Goal: Use online tool/utility

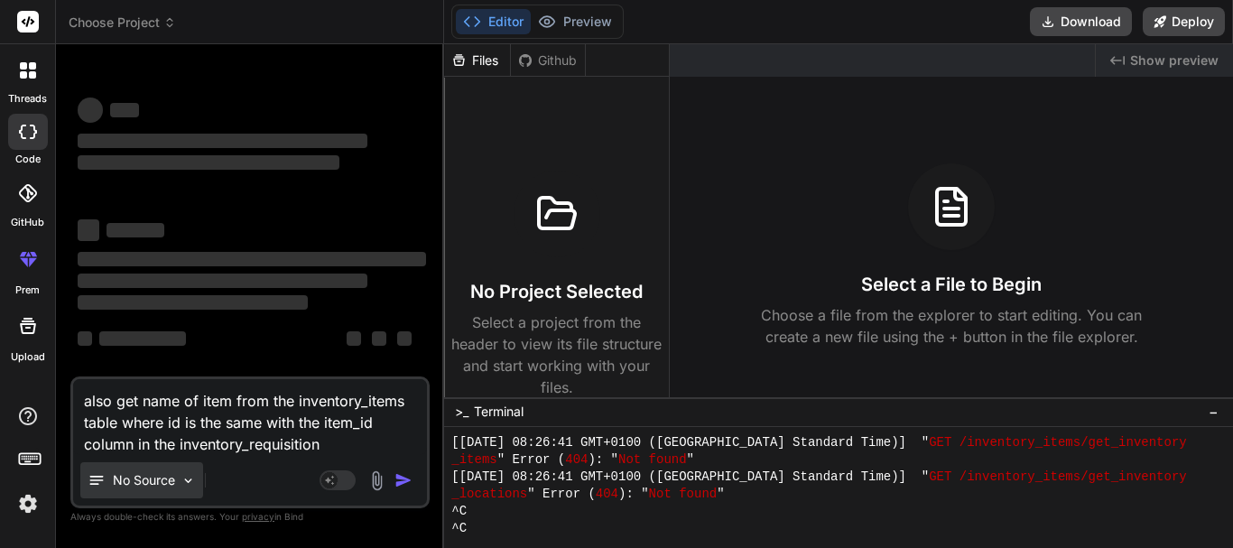
type textarea "also get name of item from the inventory_items table where id is the same with …"
type textarea "x"
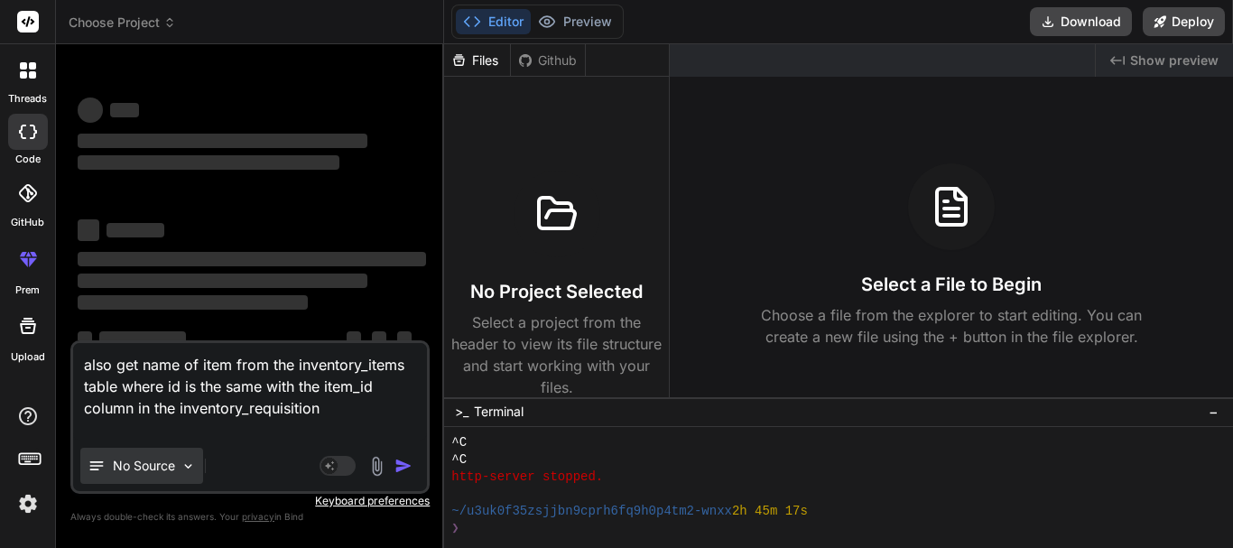
scroll to position [9330, 0]
type textarea "also get name of item from the inventory_items table where id is the same with …"
type textarea "x"
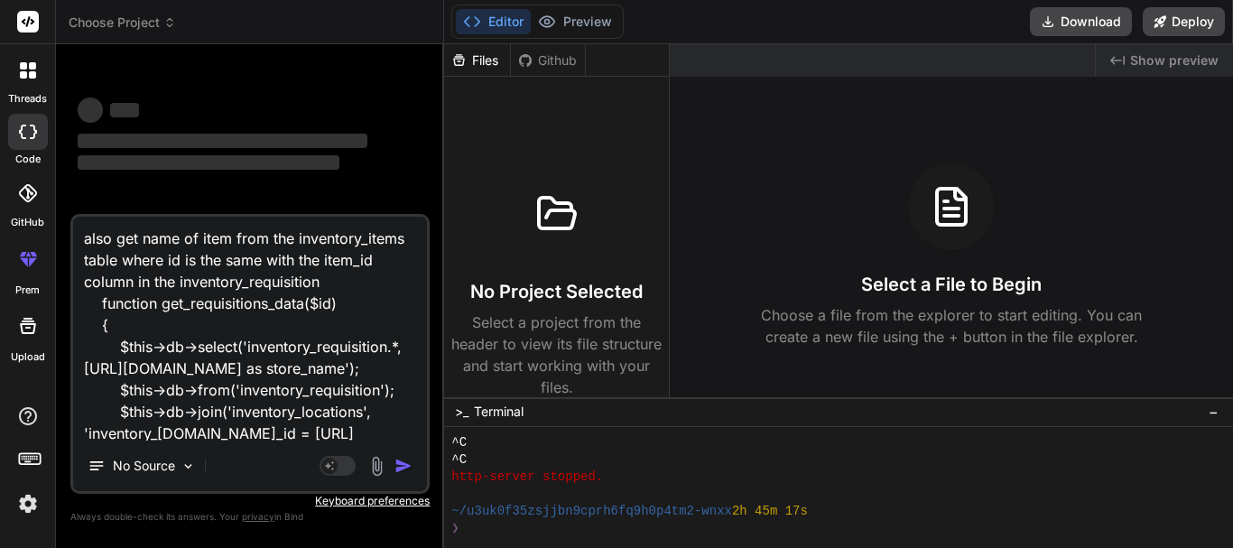
scroll to position [197, 0]
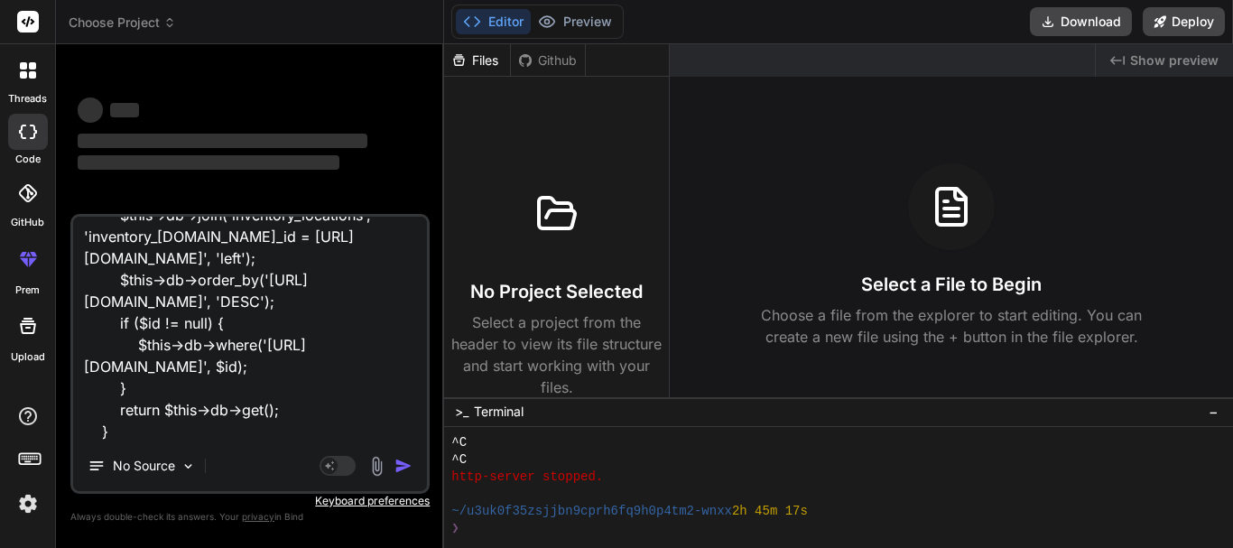
type textarea "also get name of item from the inventory_items table where id is the same with …"
type textarea "x"
type textarea "also get name of item from the inventory_items table where id is the same with …"
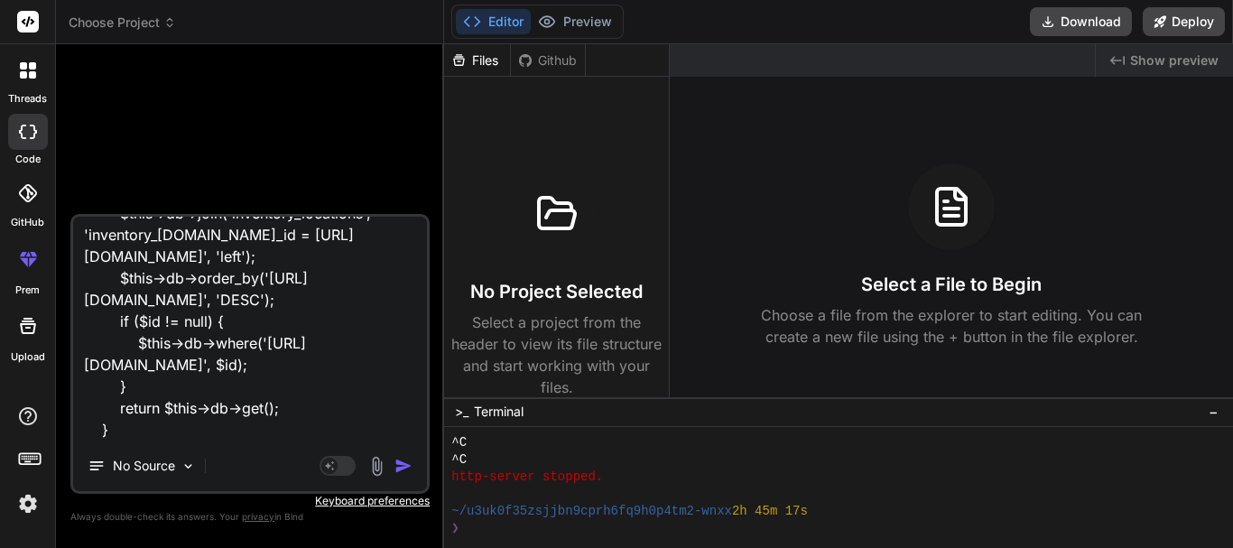
click at [394, 470] on div "Agent Mode. When this toggle is activated, AI automatically makes decisions, re…" at bounding box center [368, 466] width 104 height 22
click at [398, 468] on img "button" at bounding box center [403, 466] width 18 height 18
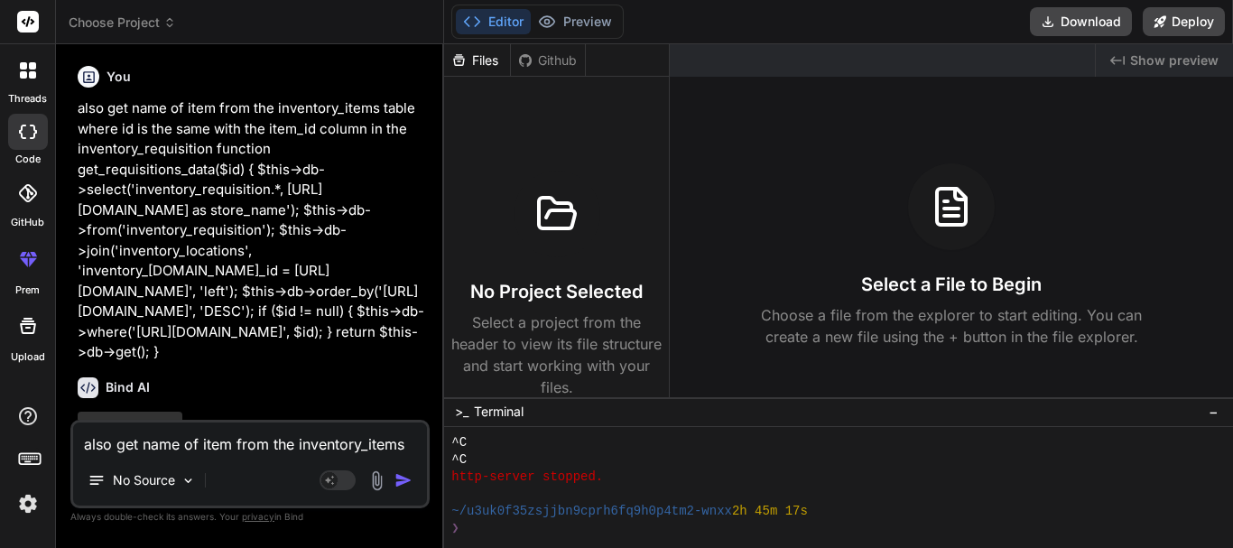
scroll to position [70, 0]
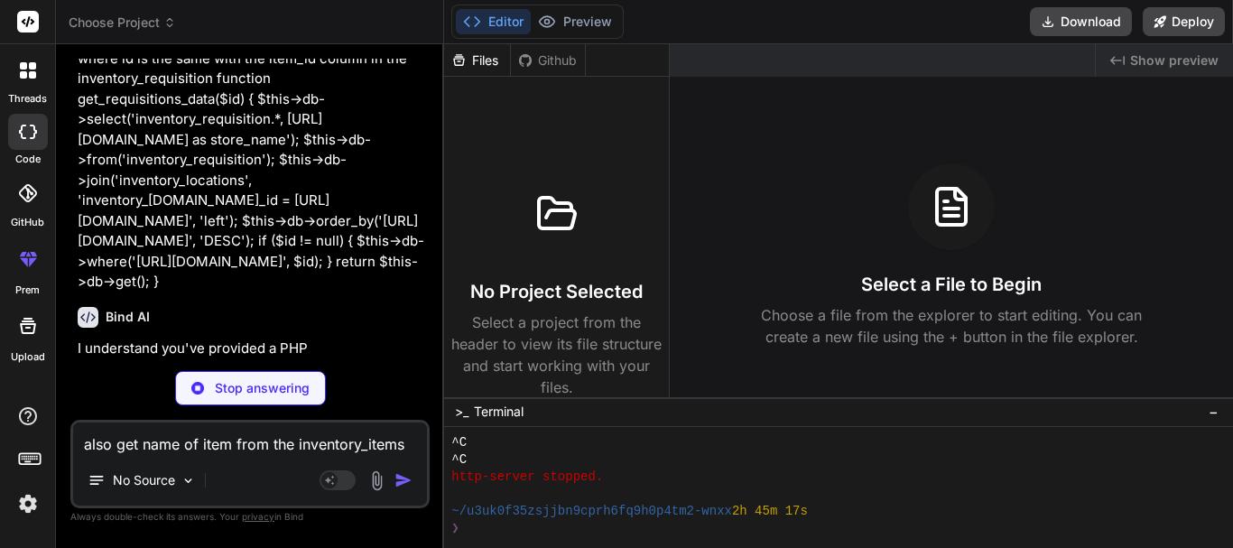
type textarea "x"
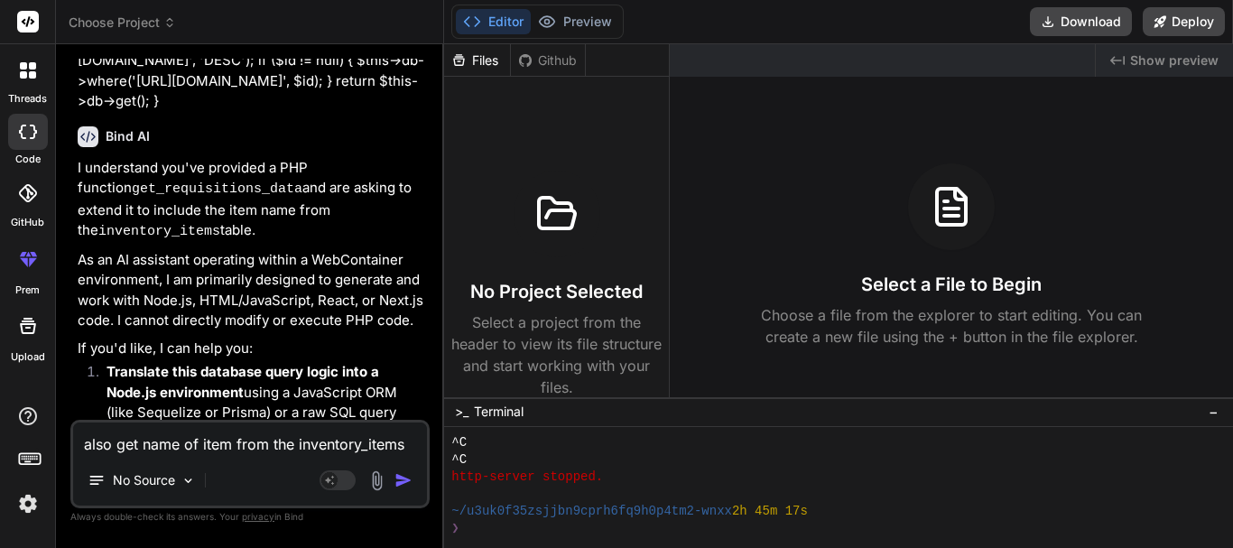
scroll to position [363, 0]
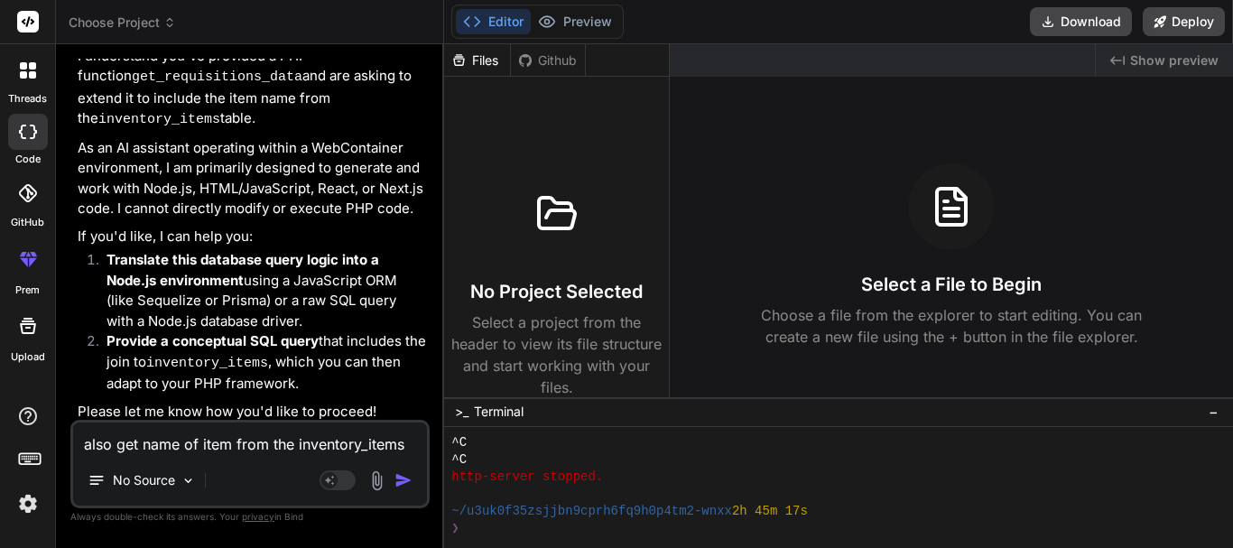
click at [252, 452] on textarea "also get name of item from the inventory_items table where id is the same with …" at bounding box center [250, 438] width 354 height 32
type textarea "y"
type textarea "x"
type textarea "ye"
type textarea "x"
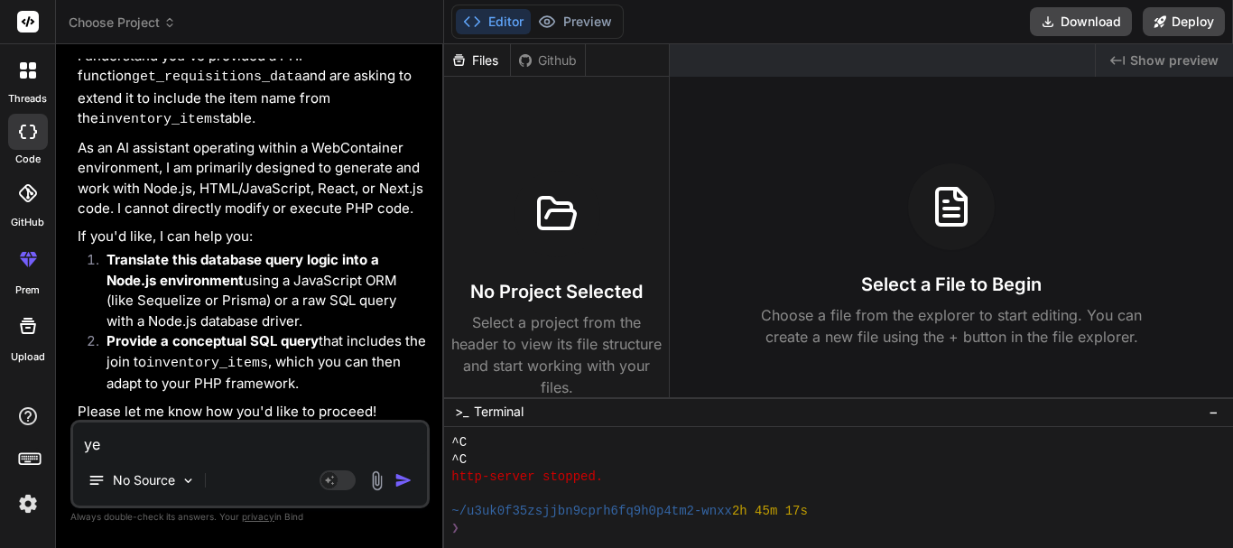
type textarea "yes"
type textarea "x"
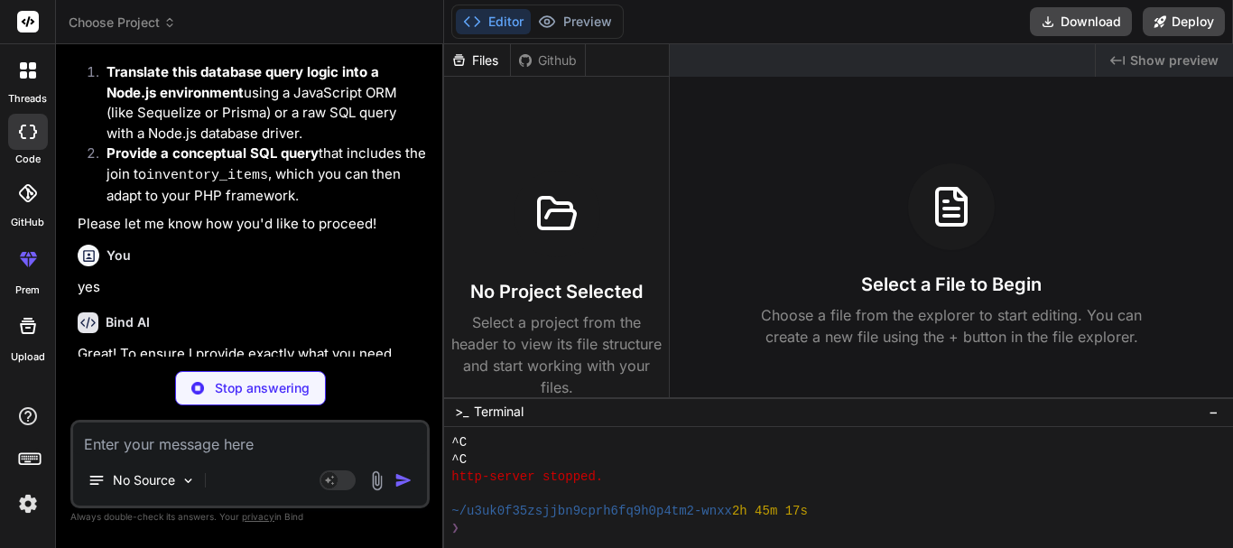
scroll to position [551, 0]
type textarea "x"
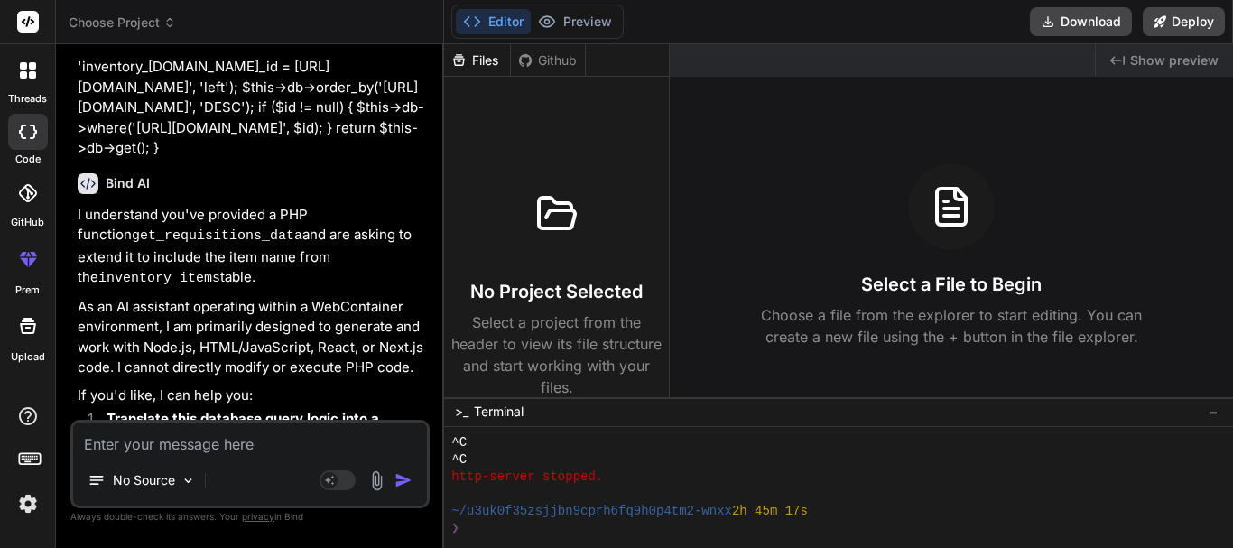
scroll to position [0, 0]
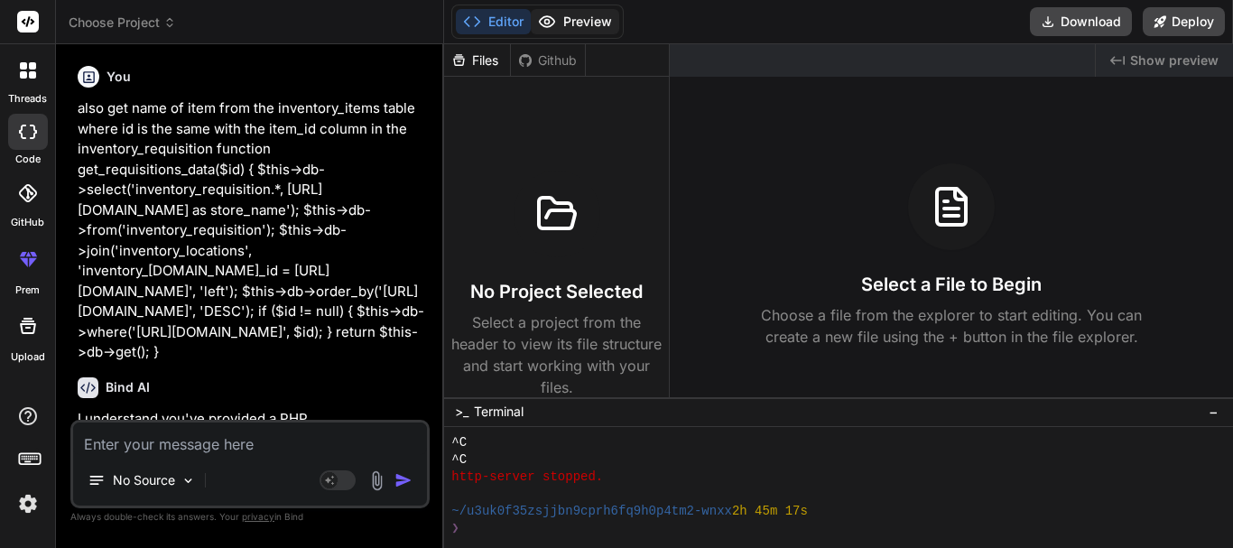
click at [590, 24] on button "Preview" at bounding box center [575, 21] width 88 height 25
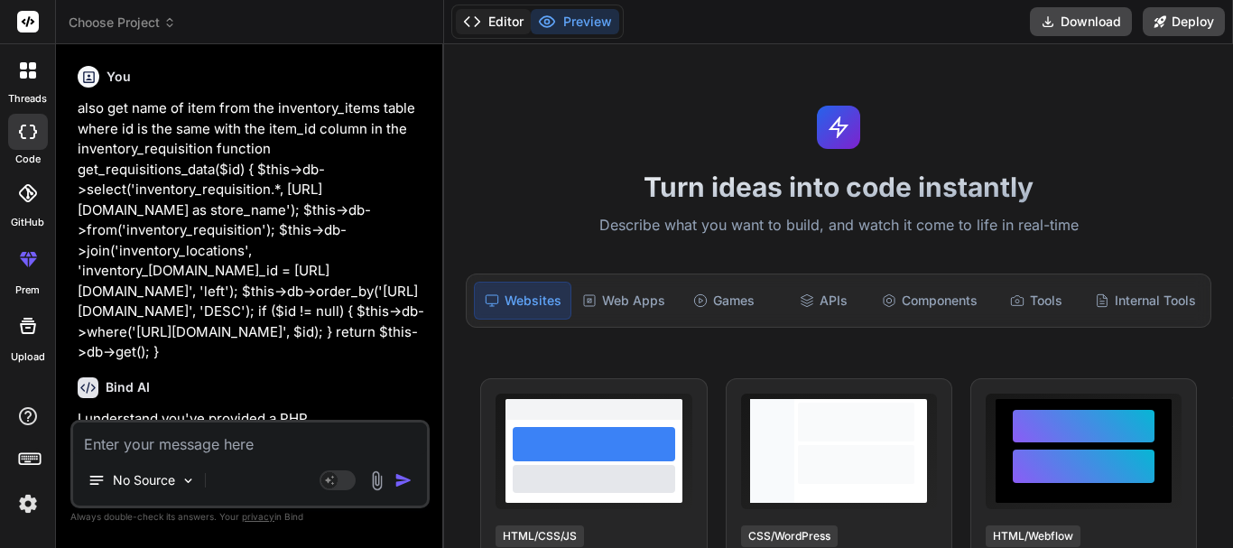
click at [488, 24] on button "Editor" at bounding box center [493, 21] width 75 height 25
